Goal: Register for event/course

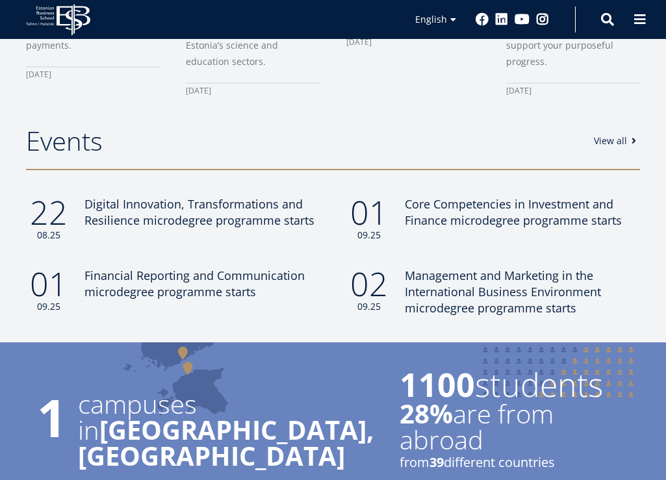
scroll to position [1028, 0]
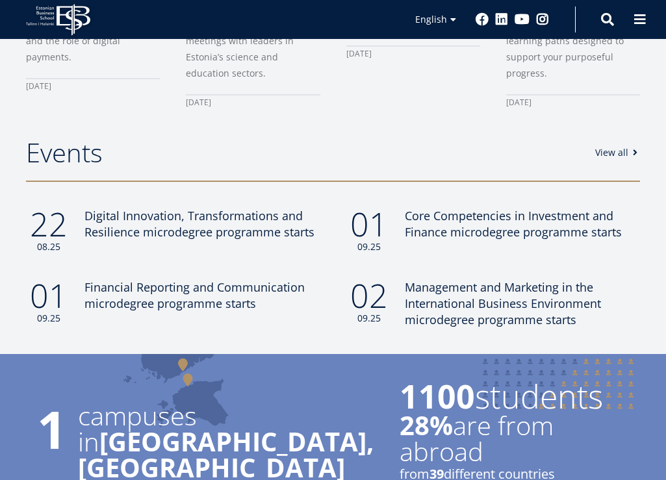
click at [616, 146] on link "View all" at bounding box center [618, 152] width 46 height 13
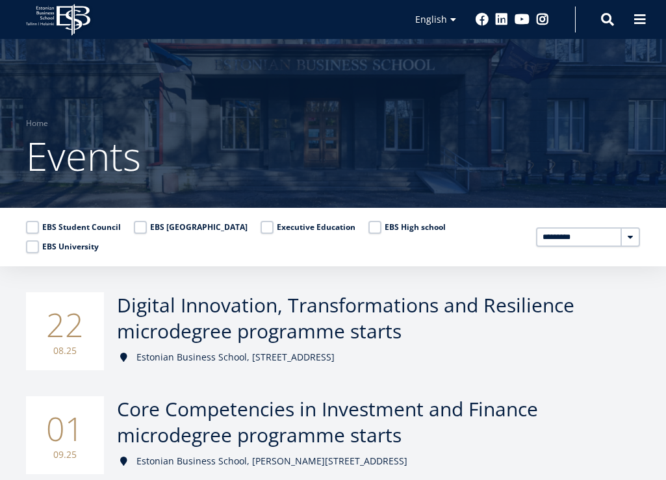
click at [40, 14] on icon at bounding box center [45, 12] width 18 height 3
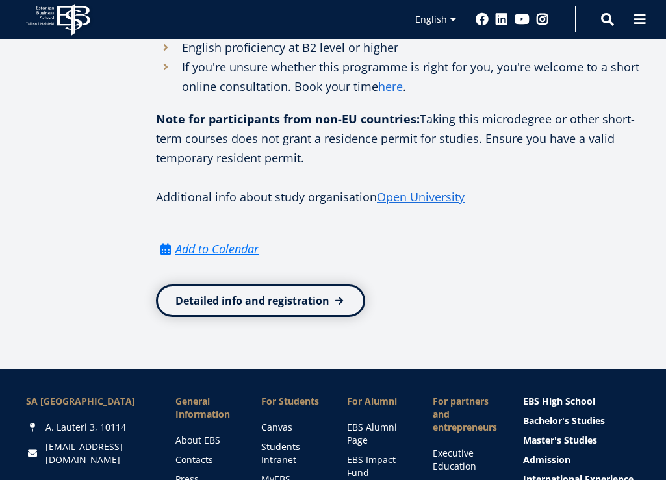
scroll to position [1453, 0]
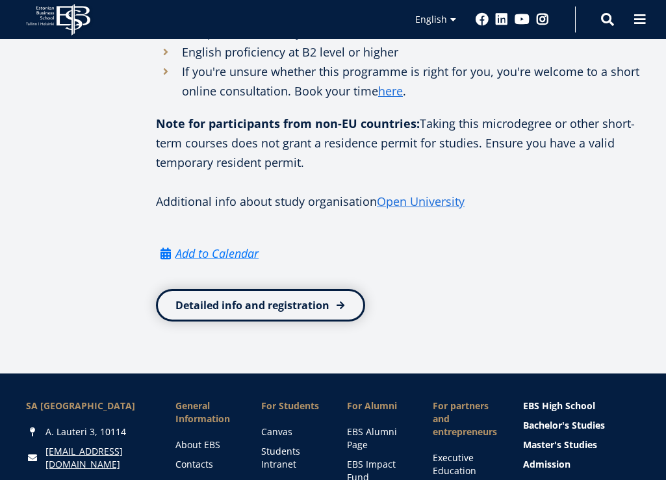
click at [268, 322] on link "Detailed info and registration" at bounding box center [260, 305] width 209 height 32
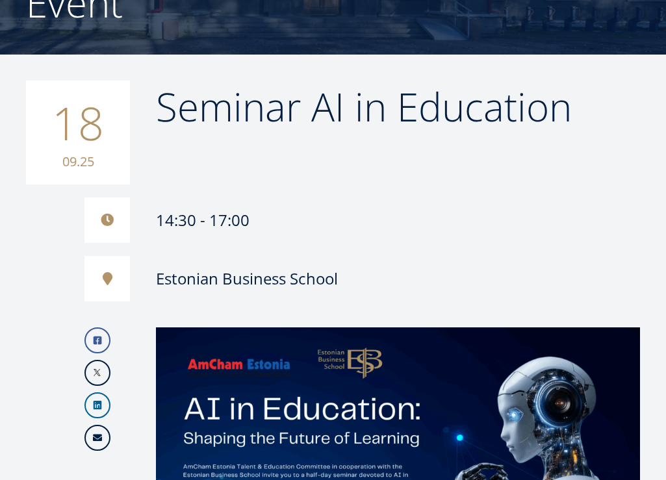
scroll to position [88, 0]
